Goal: Task Accomplishment & Management: Complete application form

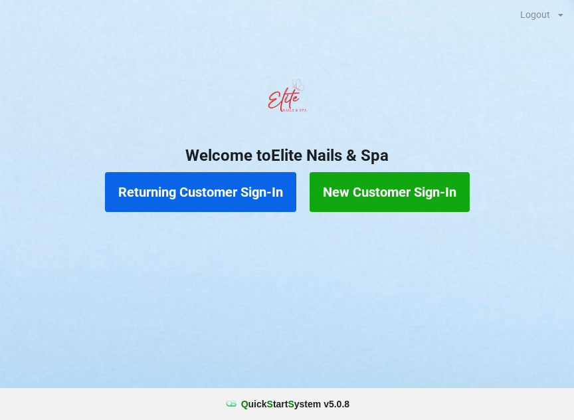
click at [406, 191] on button "New Customer Sign-In" at bounding box center [389, 192] width 160 height 40
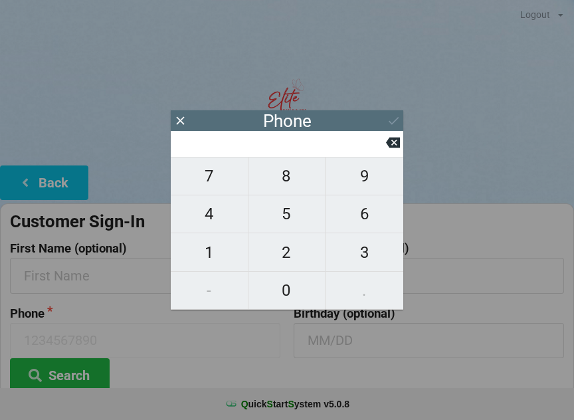
click at [287, 181] on span "8" at bounding box center [286, 176] width 77 height 28
type input "8"
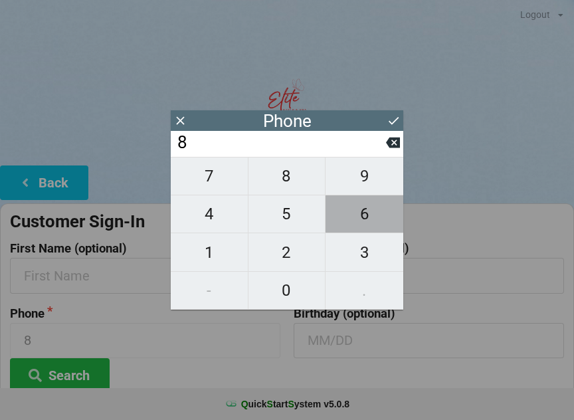
click at [368, 220] on span "6" at bounding box center [364, 214] width 78 height 28
type input "86"
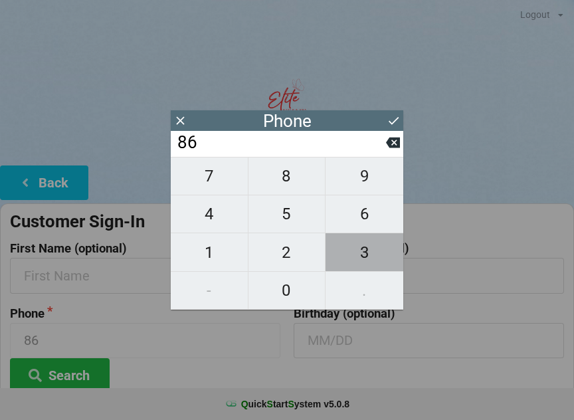
click at [372, 250] on span "3" at bounding box center [364, 252] width 78 height 28
type input "863"
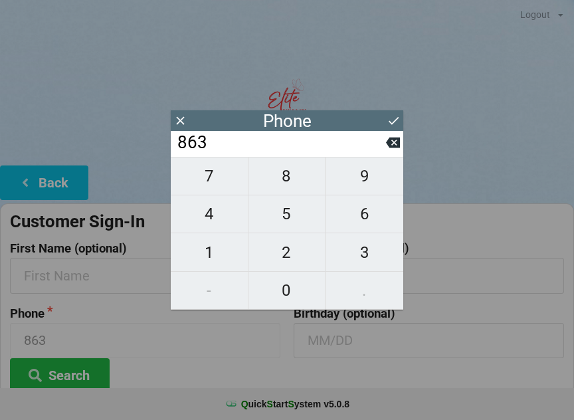
click at [366, 256] on span "3" at bounding box center [364, 252] width 78 height 28
type input "8633"
click at [286, 256] on span "2" at bounding box center [286, 252] width 77 height 28
type input "86332"
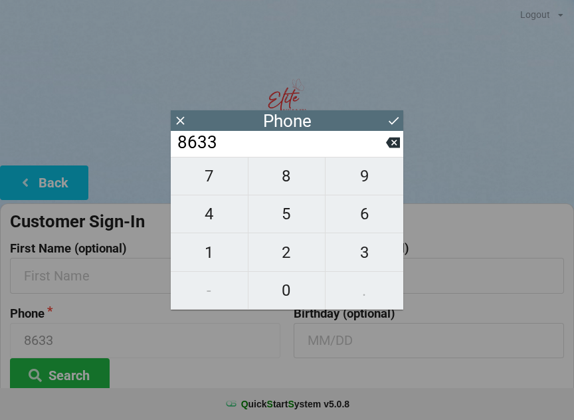
type input "86332"
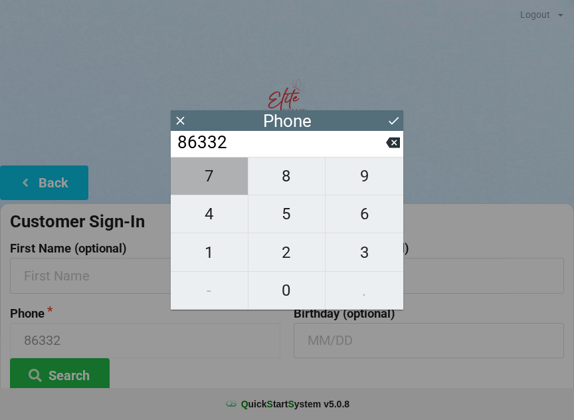
click at [203, 187] on span "7" at bounding box center [209, 176] width 77 height 28
type input "863327"
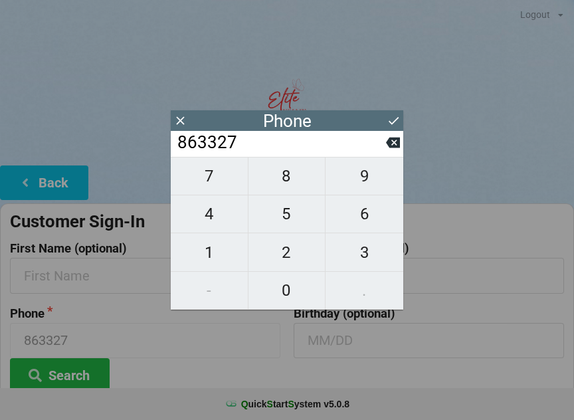
click at [363, 254] on span "3" at bounding box center [364, 252] width 78 height 28
type input "8633273"
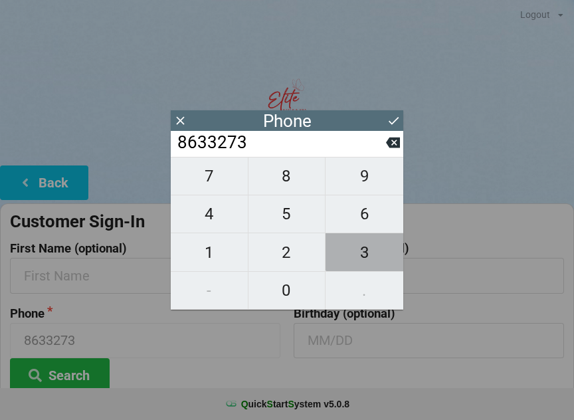
click at [364, 253] on span "3" at bounding box center [364, 252] width 78 height 28
type input "86332733"
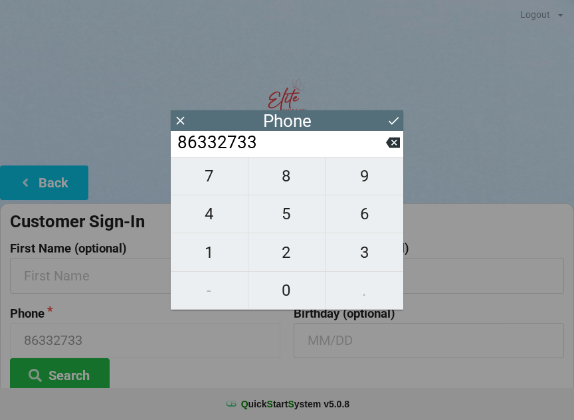
click at [363, 185] on span "9" at bounding box center [364, 176] width 78 height 28
type input "863327339"
click at [209, 175] on span "7" at bounding box center [209, 176] width 77 height 28
type input "8633273397"
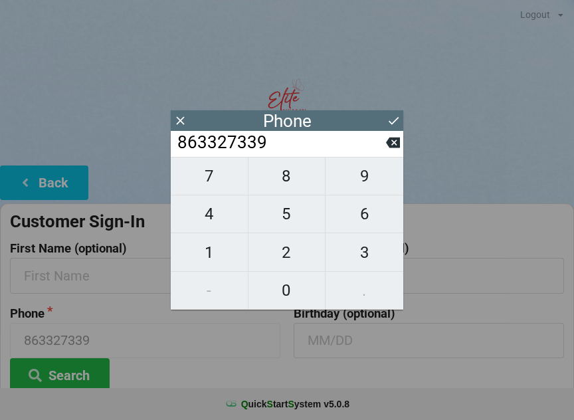
type input "8633273397"
click at [392, 119] on icon at bounding box center [393, 121] width 14 height 14
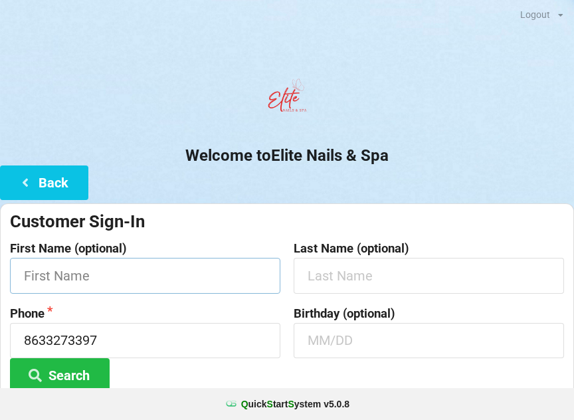
click at [143, 276] on input "text" at bounding box center [145, 275] width 270 height 35
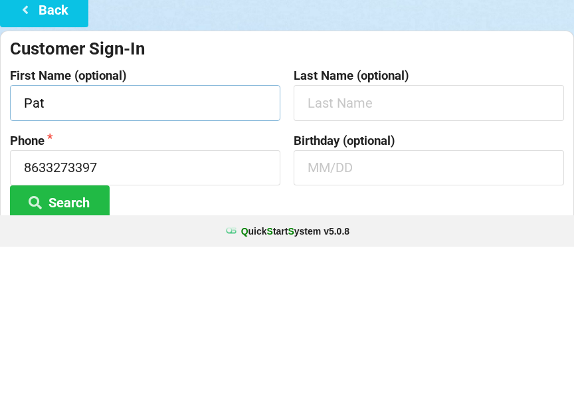
type input "Pat"
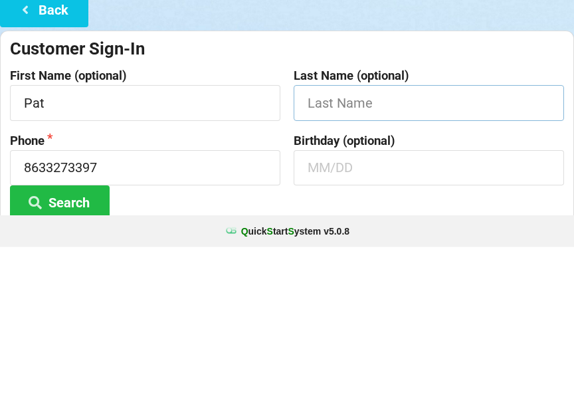
click at [371, 258] on input "text" at bounding box center [428, 275] width 270 height 35
type input "[PERSON_NAME]"
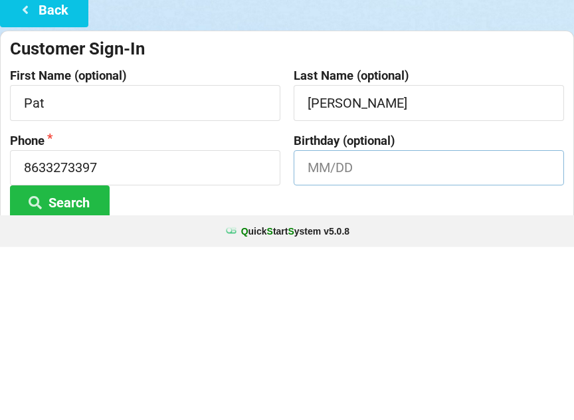
click at [422, 323] on input "text" at bounding box center [428, 340] width 270 height 35
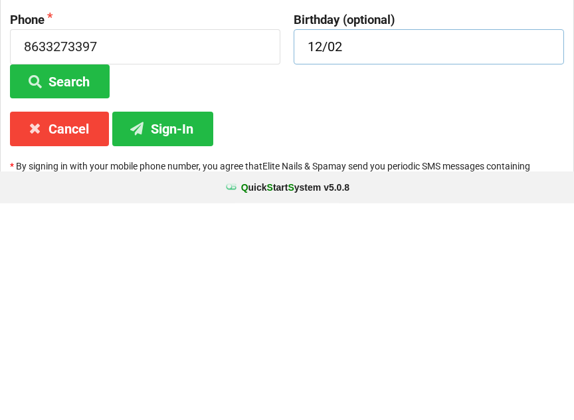
scroll to position [99, 0]
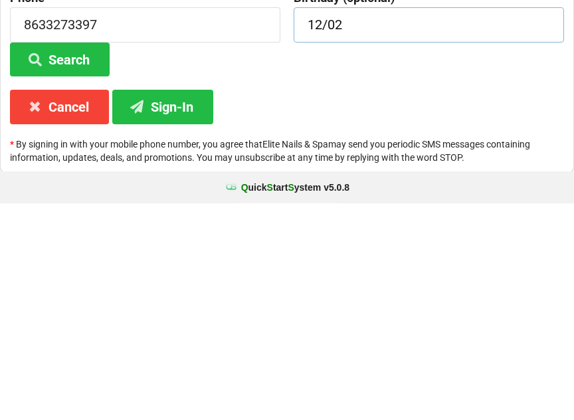
type input "12/02"
click at [185, 306] on button "Sign-In" at bounding box center [162, 323] width 101 height 34
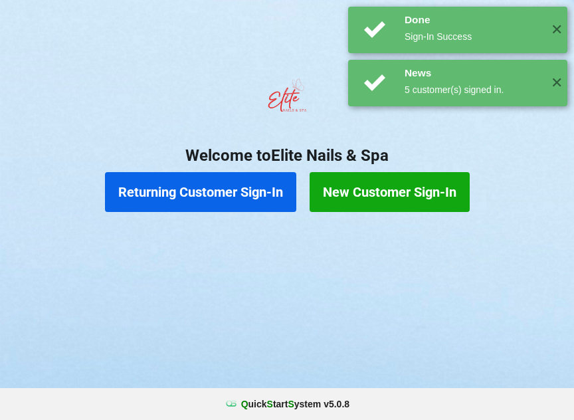
scroll to position [0, 0]
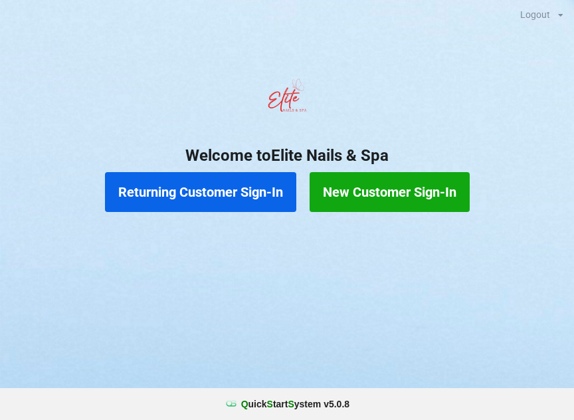
click at [242, 201] on button "Returning Customer Sign-In" at bounding box center [200, 192] width 191 height 40
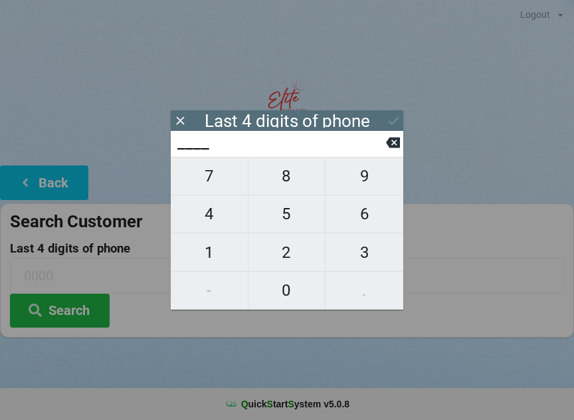
click at [216, 256] on span "1" at bounding box center [209, 252] width 77 height 28
type input "1___"
click at [364, 219] on span "6" at bounding box center [364, 214] width 78 height 28
type input "16__"
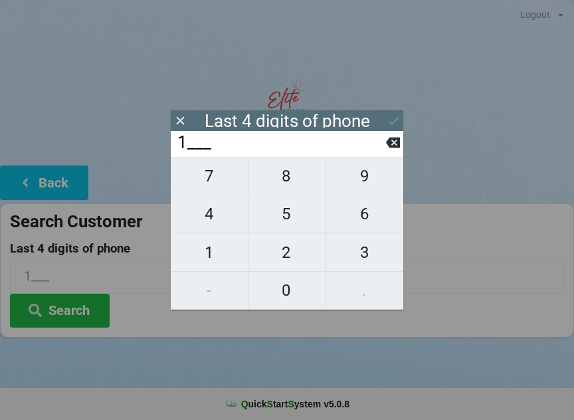
type input "16__"
click at [213, 263] on span "1" at bounding box center [209, 252] width 77 height 28
type input "161_"
click at [277, 185] on span "8" at bounding box center [286, 176] width 77 height 28
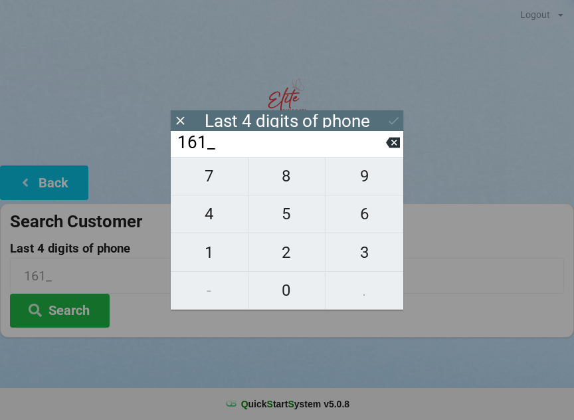
type input "1618"
